Goal: Entertainment & Leisure: Consume media (video, audio)

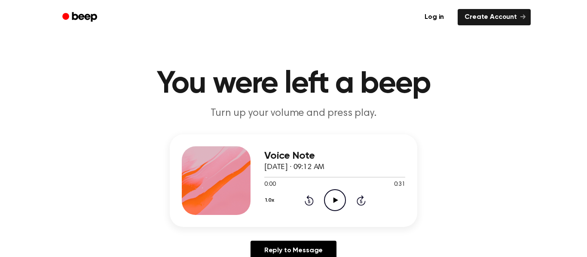
click at [336, 197] on icon "Play Audio" at bounding box center [335, 200] width 22 height 22
click at [336, 197] on icon "Pause Audio" at bounding box center [335, 200] width 22 height 22
click at [341, 206] on icon "Play Audio" at bounding box center [335, 200] width 22 height 22
click at [306, 202] on icon "Rewind 5 seconds" at bounding box center [308, 200] width 9 height 11
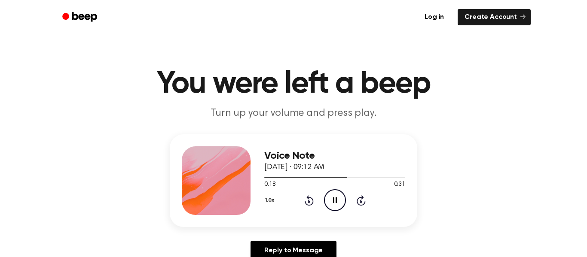
click at [306, 202] on icon "Rewind 5 seconds" at bounding box center [308, 200] width 9 height 11
click at [334, 200] on icon at bounding box center [335, 201] width 4 height 6
click at [334, 200] on icon at bounding box center [335, 201] width 5 height 6
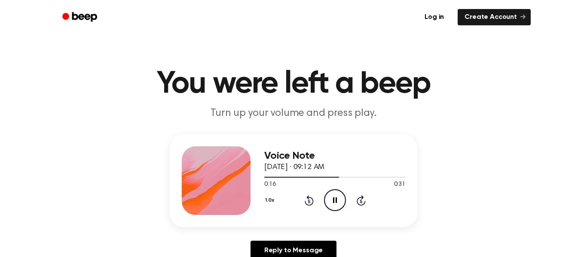
click at [334, 200] on icon at bounding box center [335, 201] width 4 height 6
click at [334, 200] on icon at bounding box center [335, 201] width 5 height 6
click at [334, 200] on icon at bounding box center [335, 201] width 4 height 6
click at [334, 200] on icon at bounding box center [335, 201] width 5 height 6
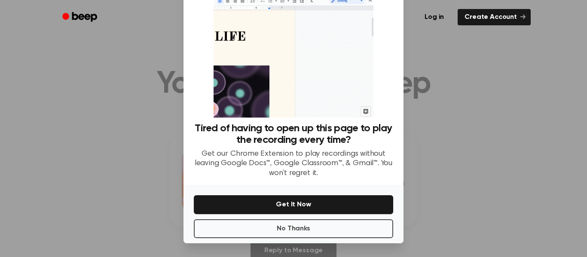
scroll to position [44, 0]
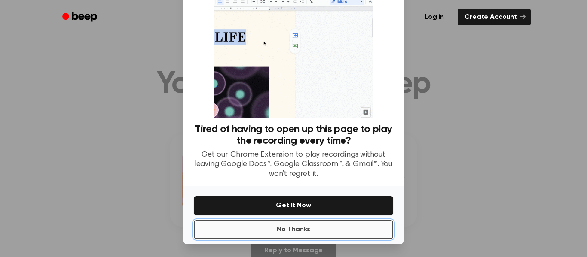
click at [332, 229] on button "No Thanks" at bounding box center [293, 229] width 199 height 19
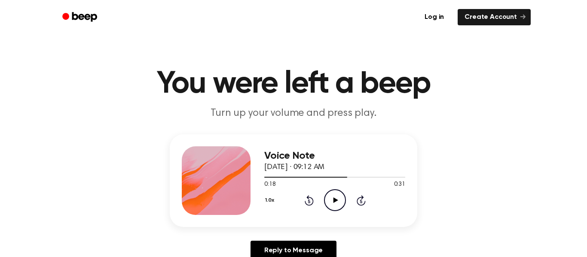
click at [308, 198] on icon at bounding box center [309, 201] width 9 height 10
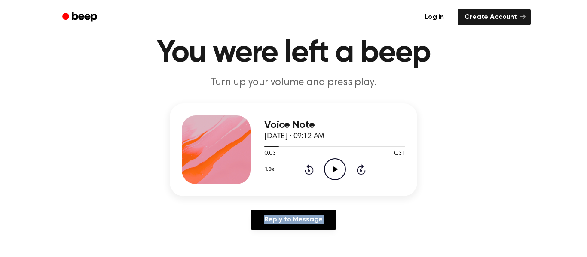
scroll to position [33, 0]
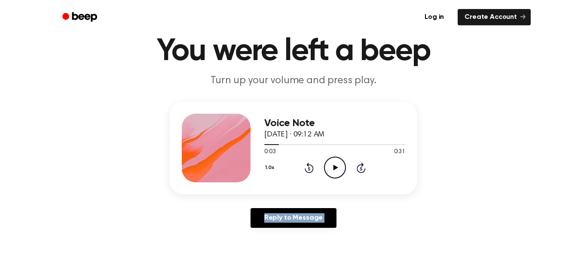
click at [330, 170] on icon "Play Audio" at bounding box center [335, 168] width 22 height 22
click at [310, 163] on icon "Rewind 5 seconds" at bounding box center [308, 167] width 9 height 11
click at [332, 165] on icon "Pause Audio" at bounding box center [335, 168] width 22 height 22
click at [308, 164] on icon at bounding box center [309, 168] width 9 height 10
click at [329, 160] on icon "Play Audio" at bounding box center [335, 168] width 22 height 22
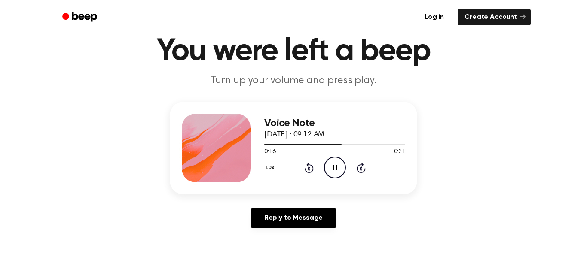
click at [309, 169] on icon at bounding box center [309, 168] width 2 height 3
click at [311, 169] on icon "Rewind 5 seconds" at bounding box center [308, 167] width 9 height 11
click at [330, 172] on icon "Pause Audio" at bounding box center [335, 168] width 22 height 22
click at [330, 172] on icon "Play Audio" at bounding box center [335, 168] width 22 height 22
click at [330, 172] on icon "Pause Audio" at bounding box center [335, 168] width 22 height 22
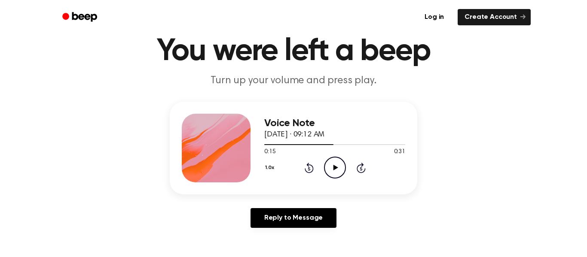
click at [330, 172] on icon "Play Audio" at bounding box center [335, 168] width 22 height 22
click at [330, 172] on icon "Pause Audio" at bounding box center [335, 168] width 22 height 22
click at [330, 172] on icon "Play Audio" at bounding box center [335, 168] width 22 height 22
click at [330, 172] on icon "Pause Audio" at bounding box center [335, 168] width 22 height 22
click at [330, 172] on icon "Play Audio" at bounding box center [335, 168] width 22 height 22
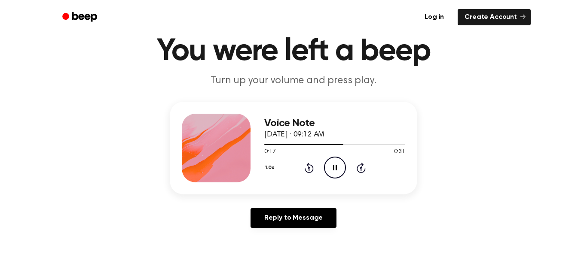
click at [330, 172] on icon "Pause Audio" at bounding box center [335, 168] width 22 height 22
click at [330, 172] on icon "Play Audio" at bounding box center [335, 168] width 22 height 22
click at [330, 172] on icon "Pause Audio" at bounding box center [335, 168] width 22 height 22
click at [330, 172] on icon "Play Audio" at bounding box center [335, 168] width 22 height 22
click at [330, 172] on icon "Pause Audio" at bounding box center [335, 168] width 22 height 22
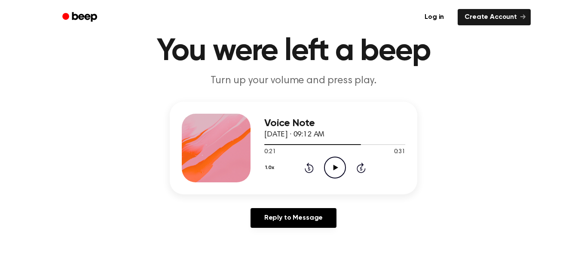
click at [330, 172] on icon "Play Audio" at bounding box center [335, 168] width 22 height 22
click at [330, 172] on icon "Pause Audio" at bounding box center [335, 168] width 22 height 22
click at [330, 173] on icon "Play Audio" at bounding box center [335, 168] width 22 height 22
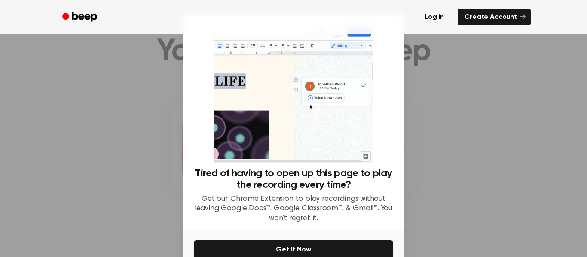
scroll to position [45, 0]
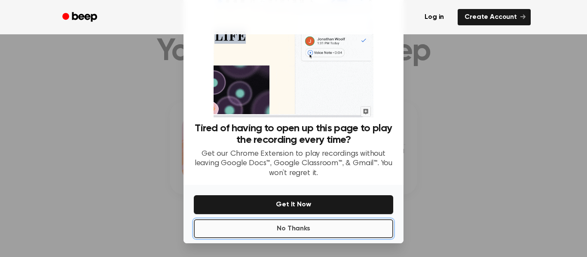
click at [301, 237] on button "No Thanks" at bounding box center [293, 229] width 199 height 19
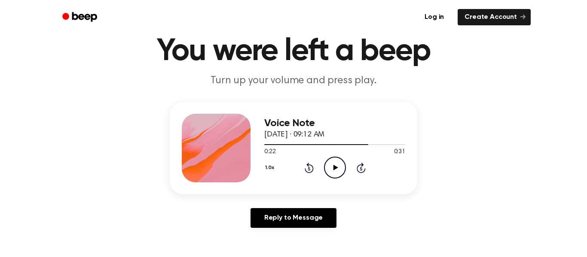
click at [337, 169] on icon "Play Audio" at bounding box center [335, 168] width 22 height 22
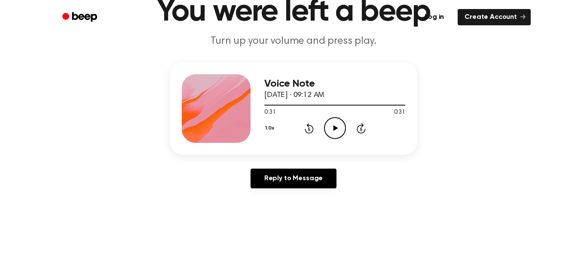
scroll to position [0, 0]
